Goal: Check status

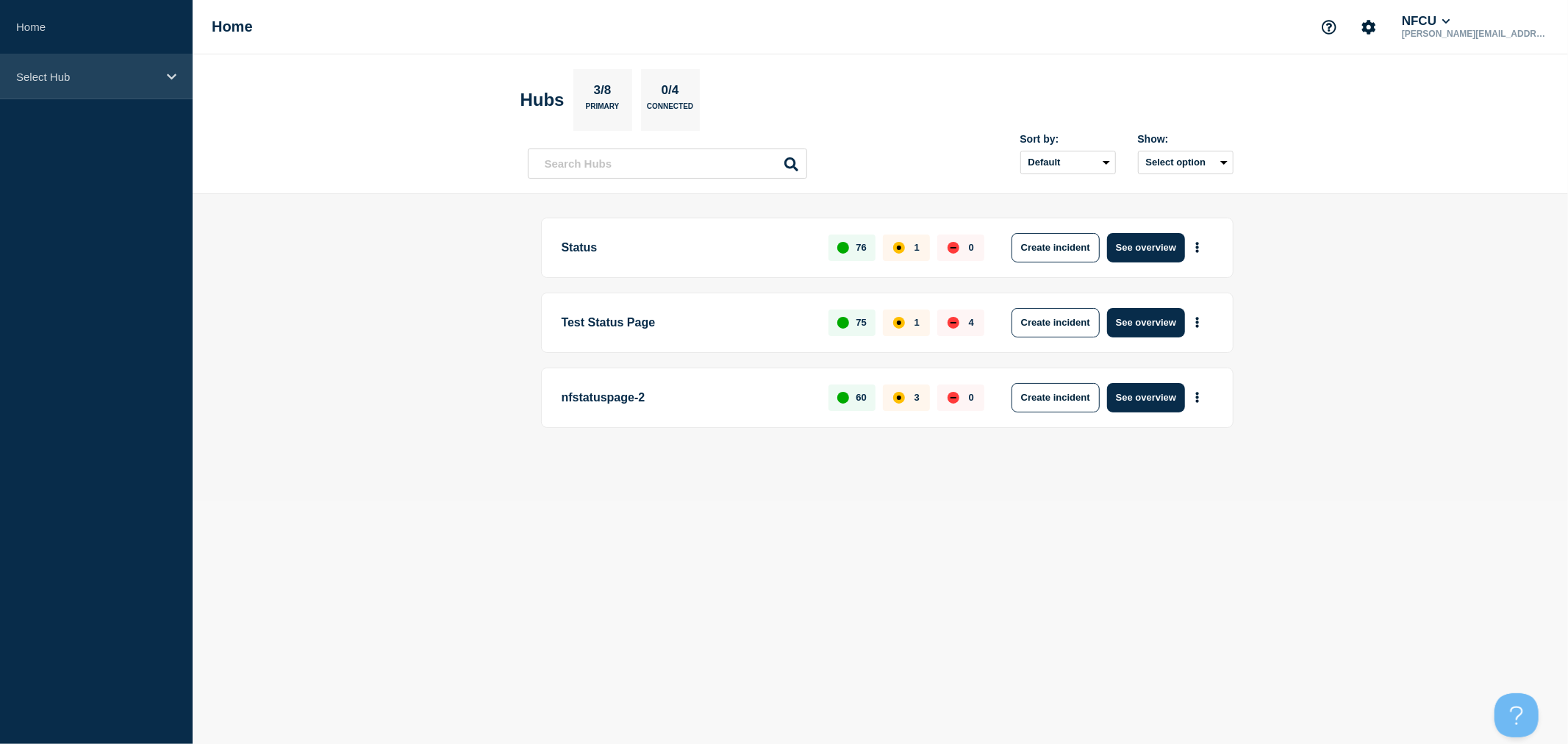
click at [19, 70] on p "Select Hub" at bounding box center [87, 76] width 142 height 12
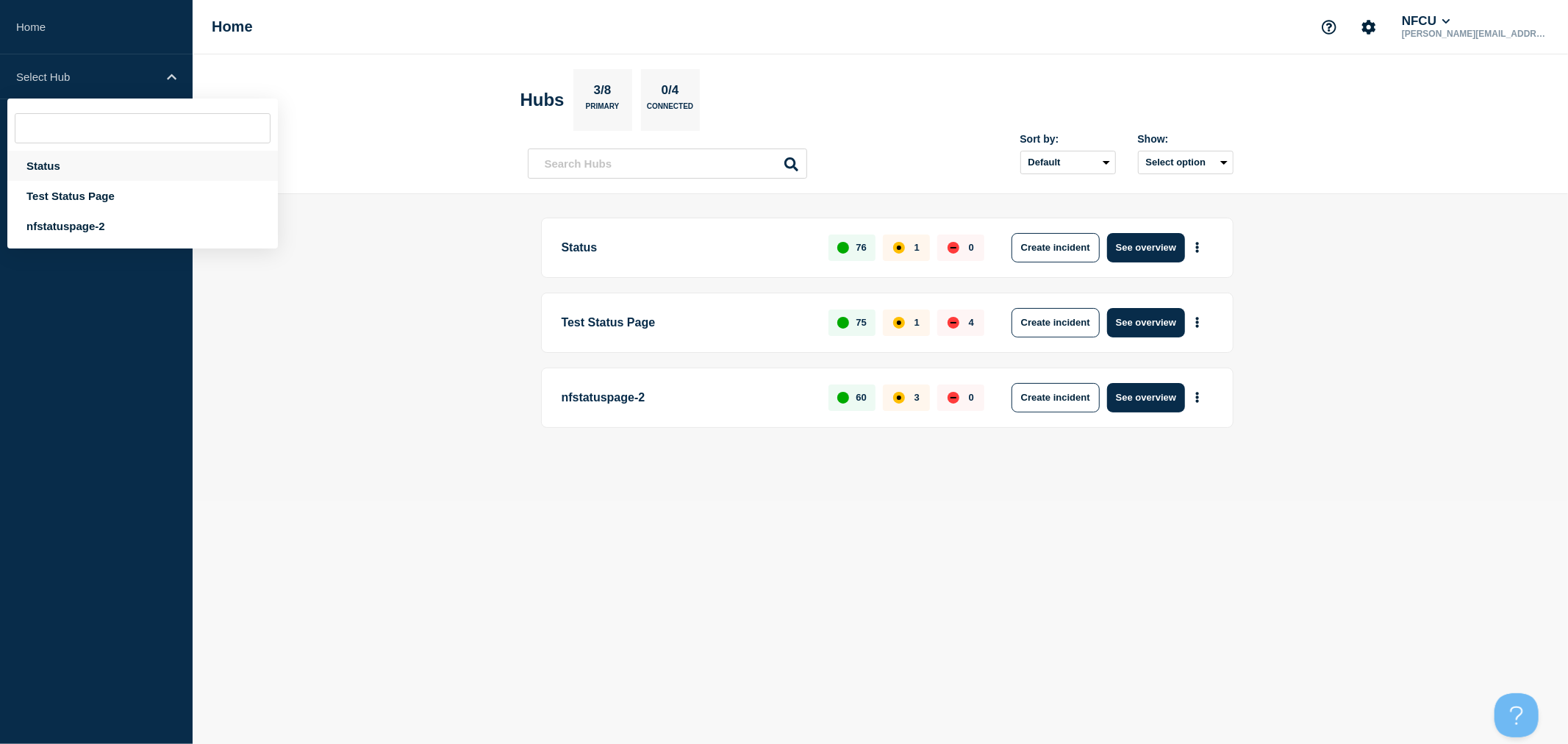
click at [47, 165] on div "Status" at bounding box center [142, 165] width 271 height 30
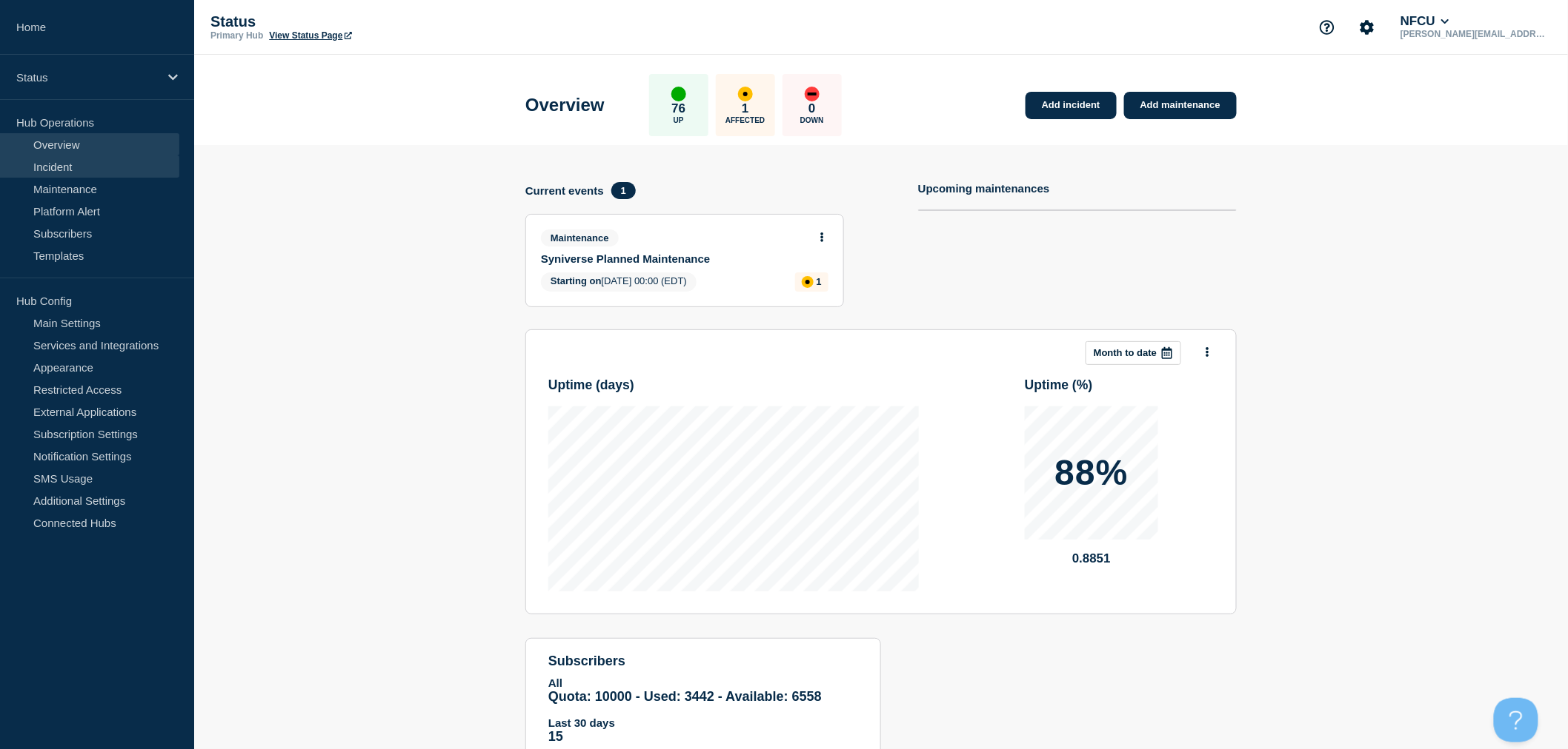
click at [49, 171] on link "Incident" at bounding box center [89, 166] width 179 height 22
